Goal: Find specific page/section: Find specific page/section

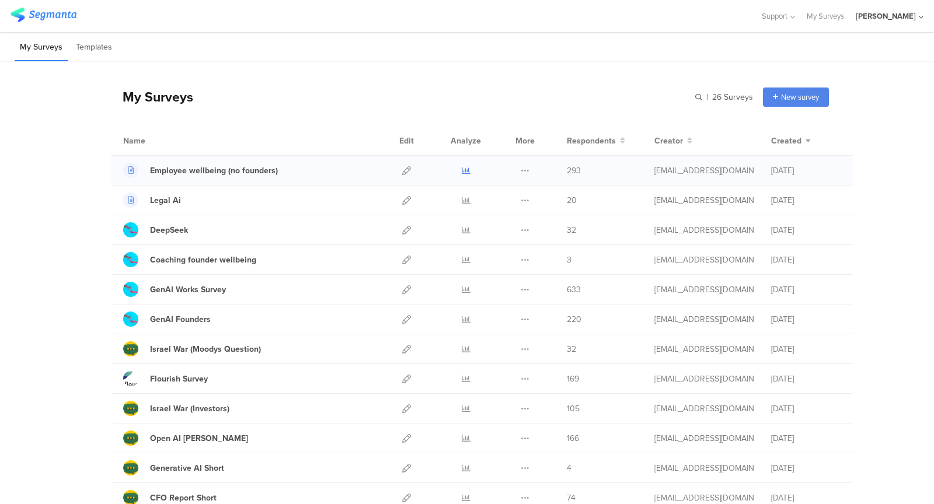
click at [466, 170] on icon at bounding box center [466, 170] width 9 height 9
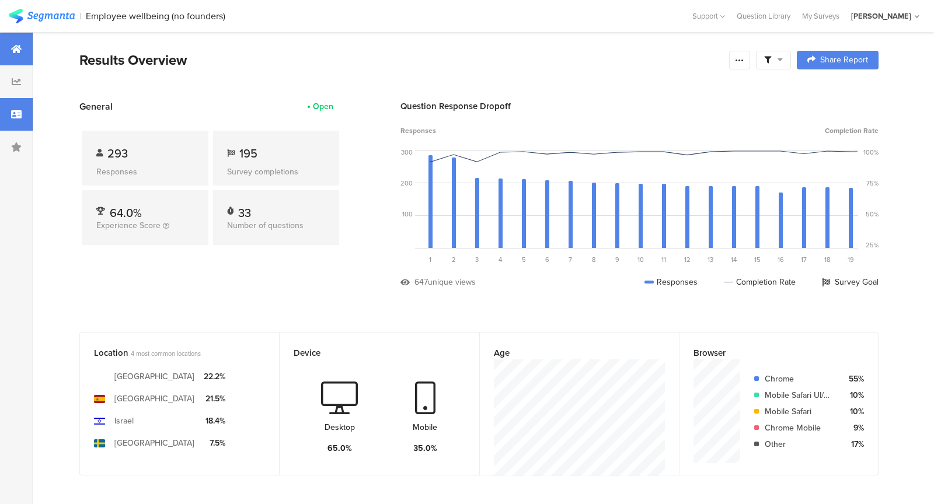
click at [22, 117] on div at bounding box center [16, 114] width 33 height 33
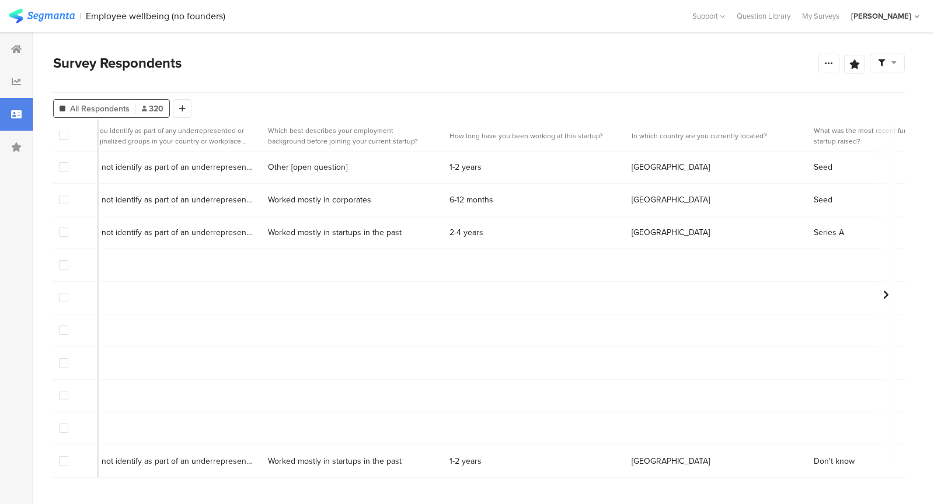
scroll to position [1, 7367]
